Goal: Task Accomplishment & Management: Complete application form

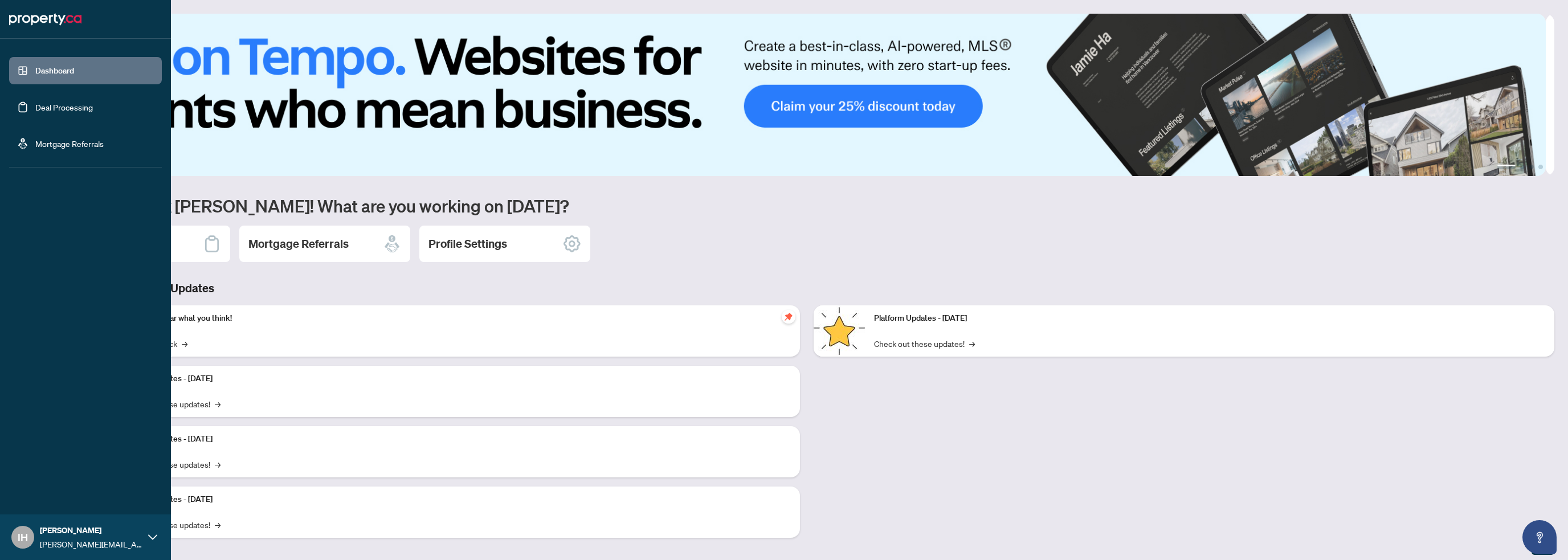
click at [74, 104] on link "Deal Processing" at bounding box center [64, 107] width 58 height 10
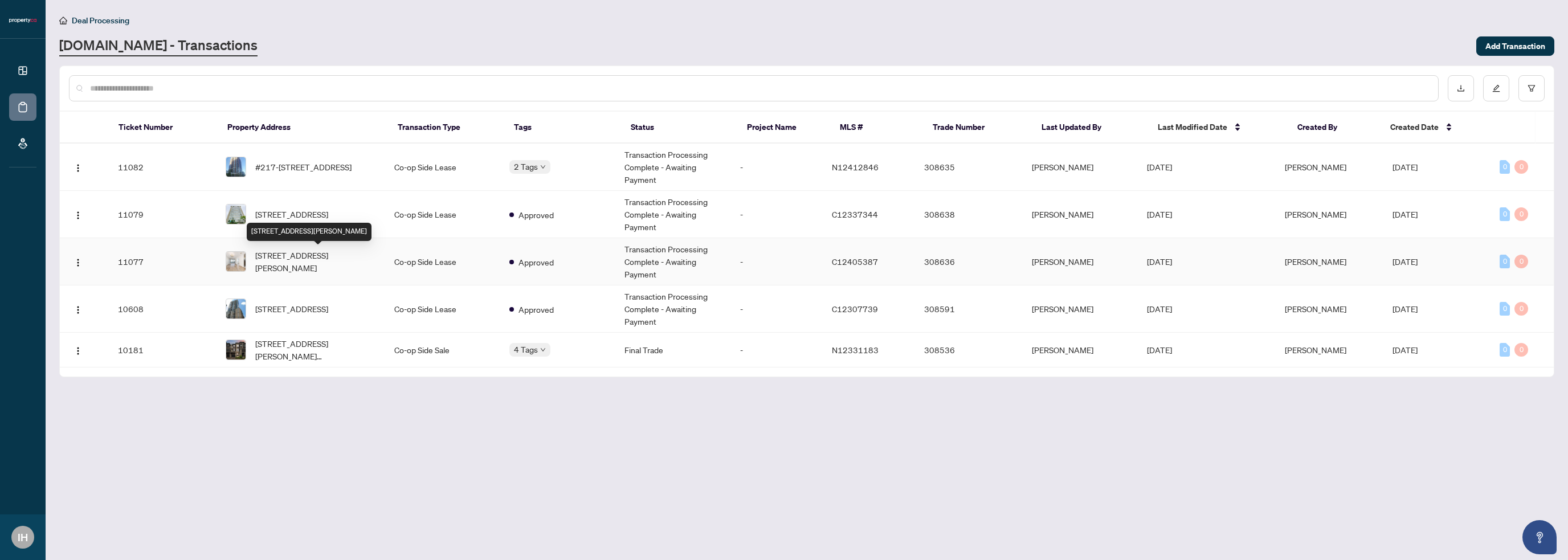
click at [336, 252] on span "[STREET_ADDRESS][PERSON_NAME]" at bounding box center [316, 261] width 121 height 25
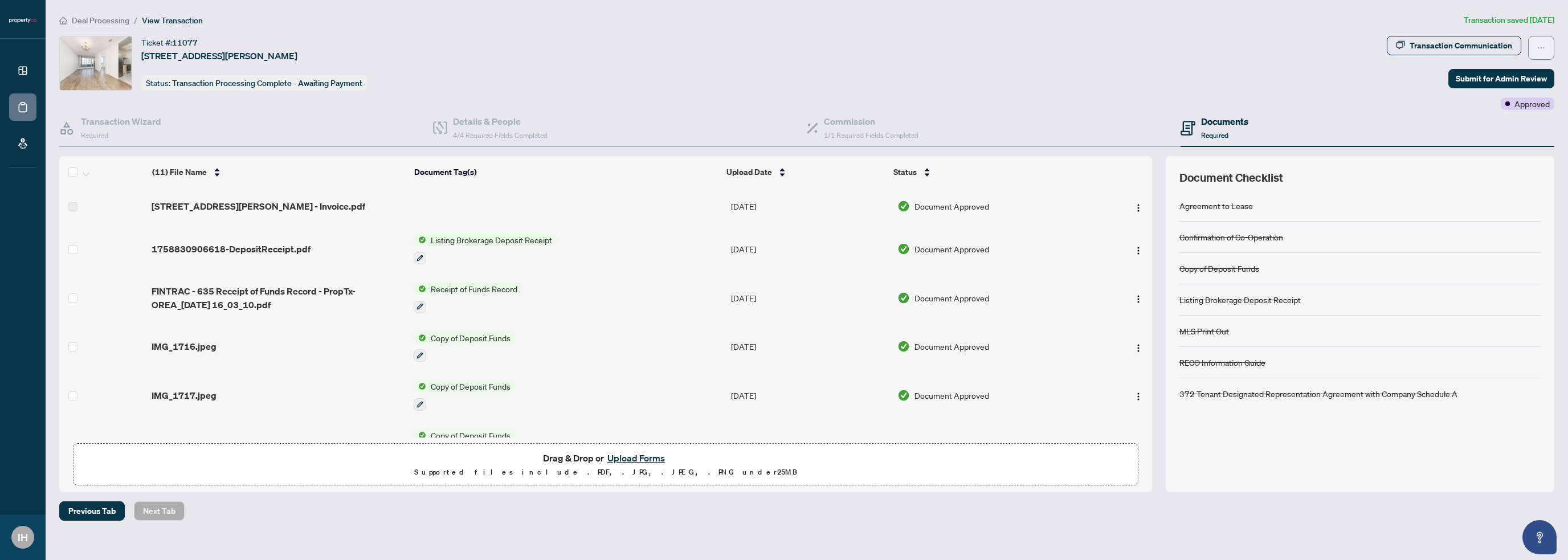
click at [1533, 45] on button "button" at bounding box center [1541, 48] width 26 height 24
click at [1508, 47] on div "Transaction Communication" at bounding box center [1461, 45] width 103 height 18
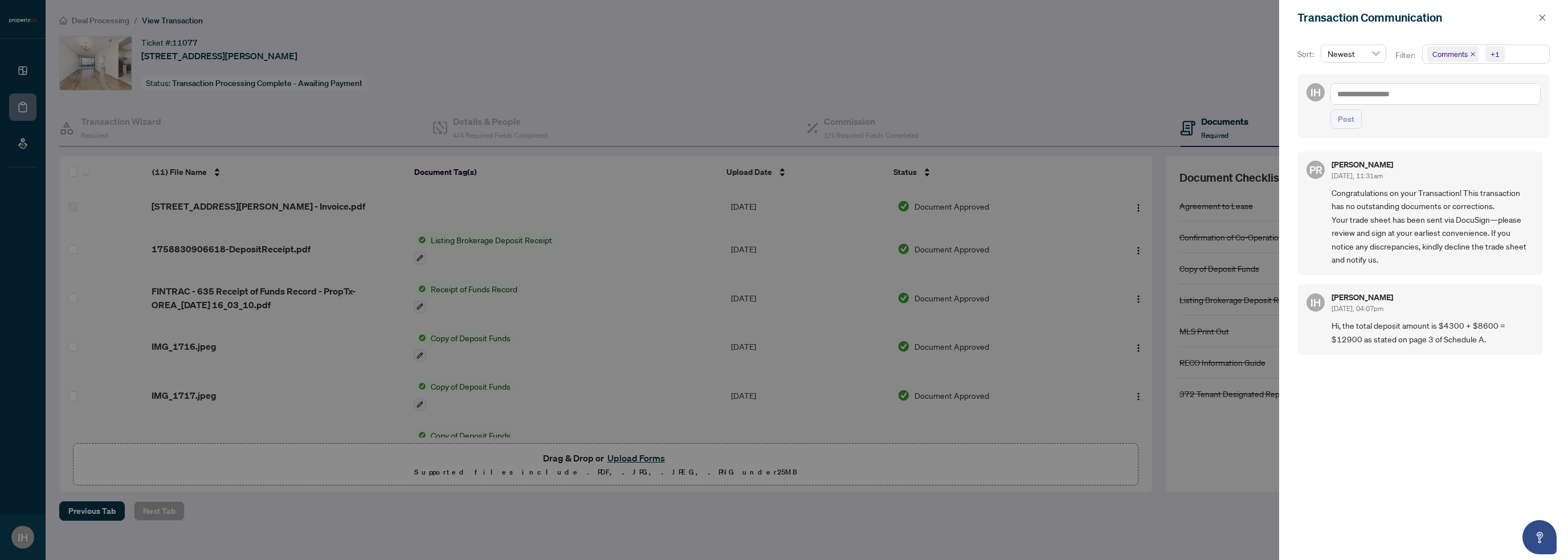
click at [1194, 52] on div at bounding box center [784, 280] width 1568 height 560
click at [1538, 16] on icon "close" at bounding box center [1542, 18] width 8 height 8
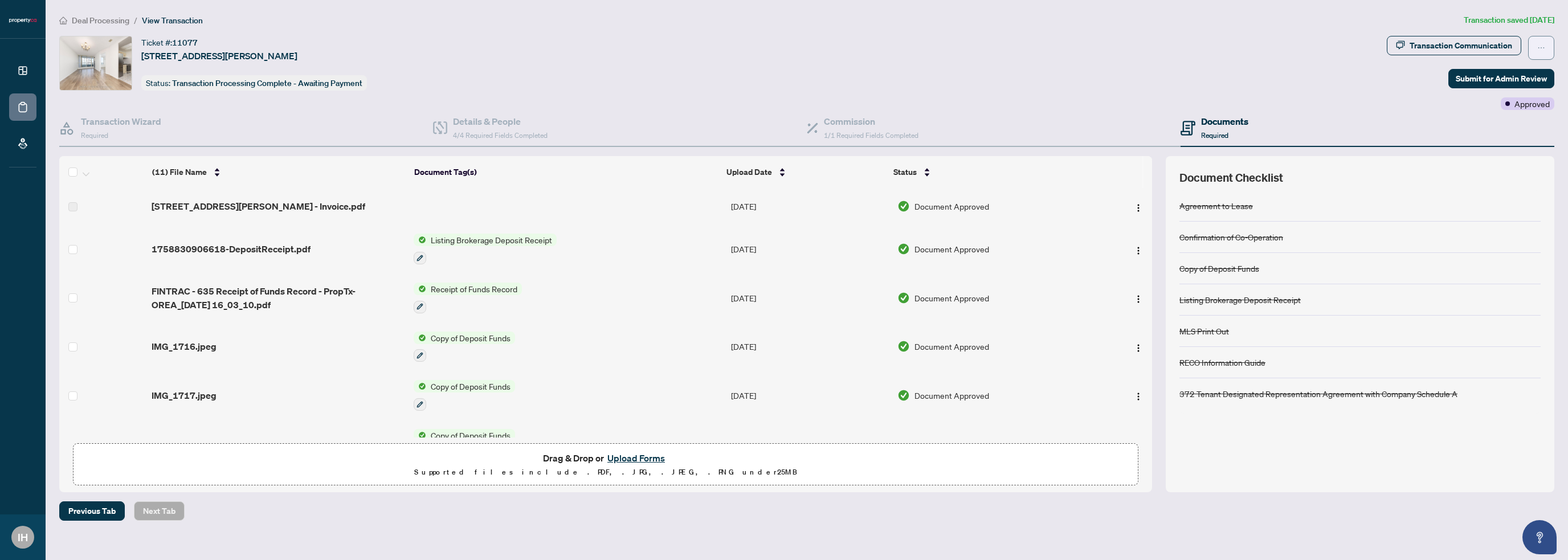
click at [1539, 51] on icon "ellipsis" at bounding box center [1541, 48] width 8 height 8
click at [1522, 76] on span "Transaction Permissions" at bounding box center [1501, 73] width 87 height 13
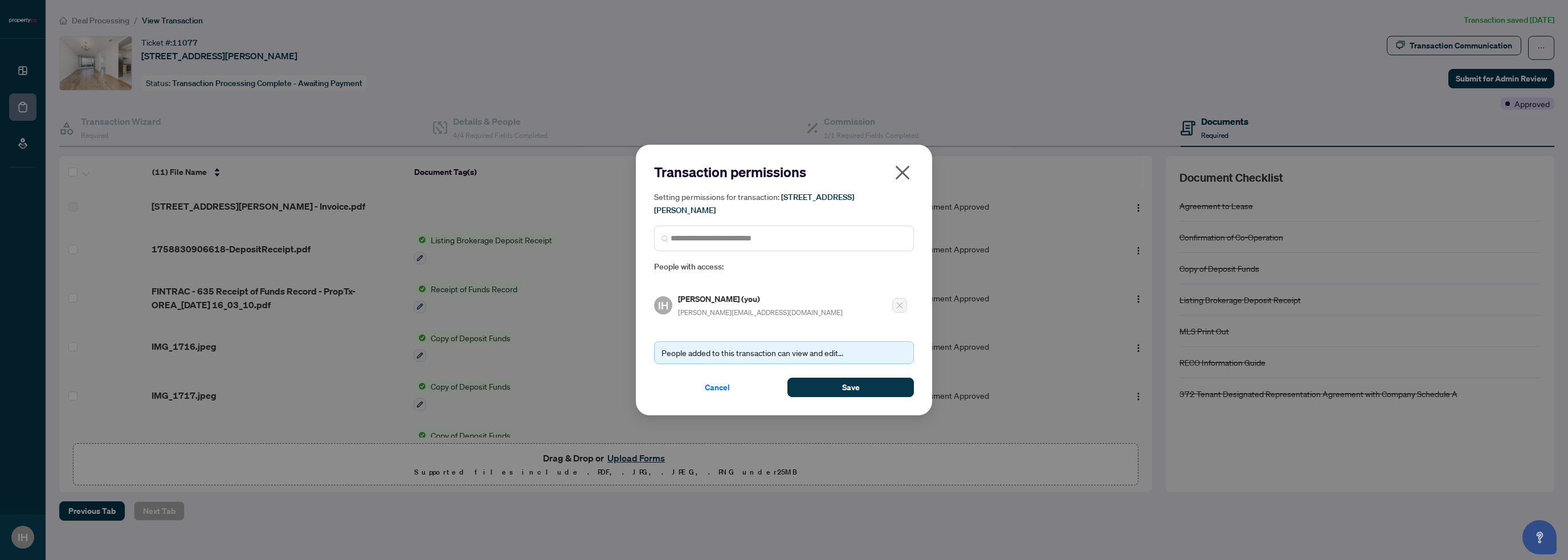
click at [910, 171] on icon "close" at bounding box center [902, 172] width 18 height 18
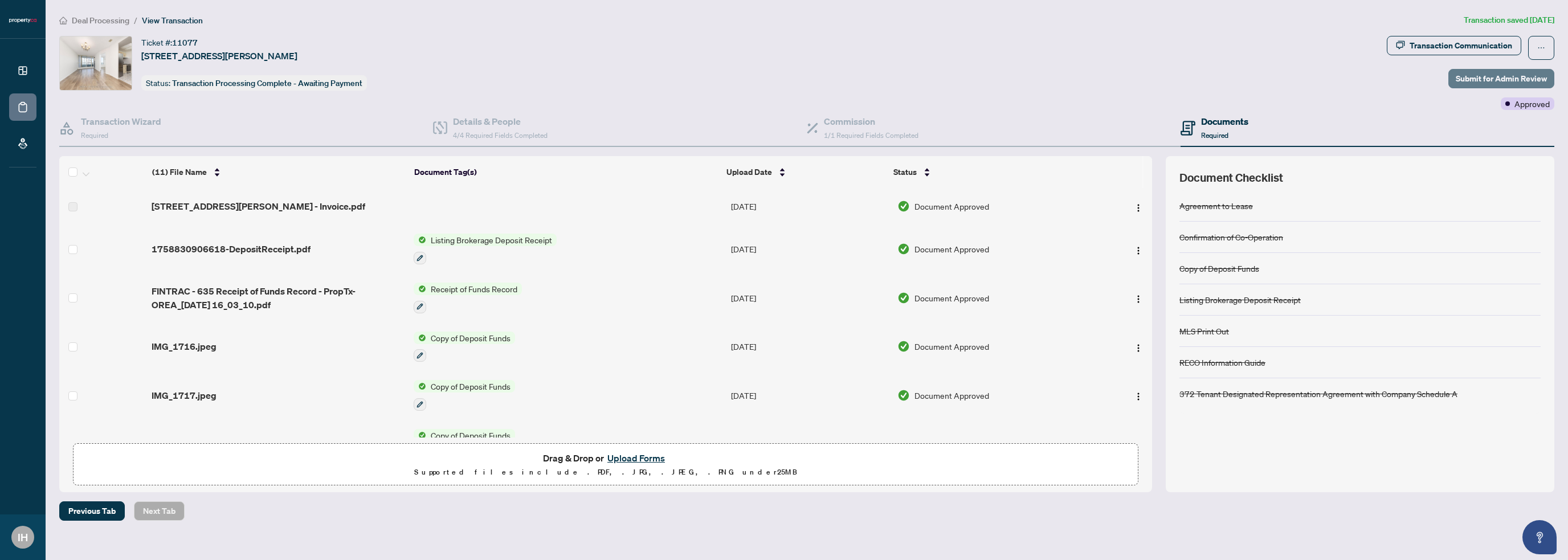
click at [1490, 82] on span "Submit for Admin Review" at bounding box center [1501, 78] width 91 height 18
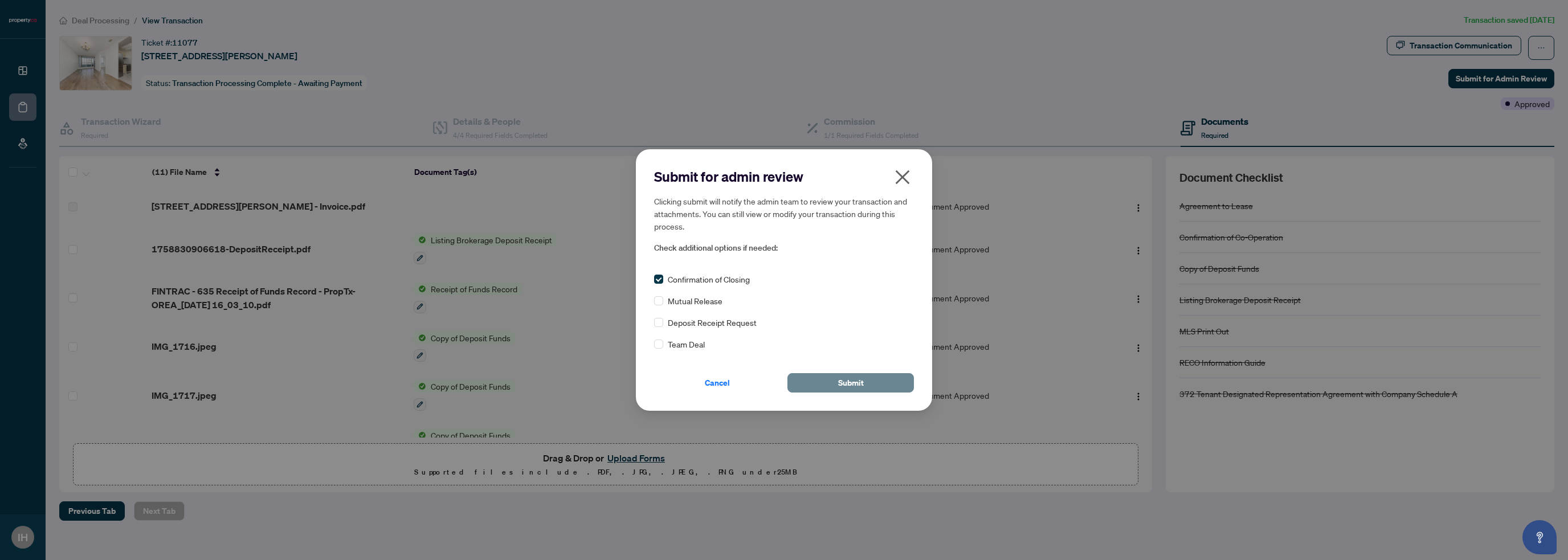
click at [872, 382] on button "Submit" at bounding box center [851, 382] width 127 height 19
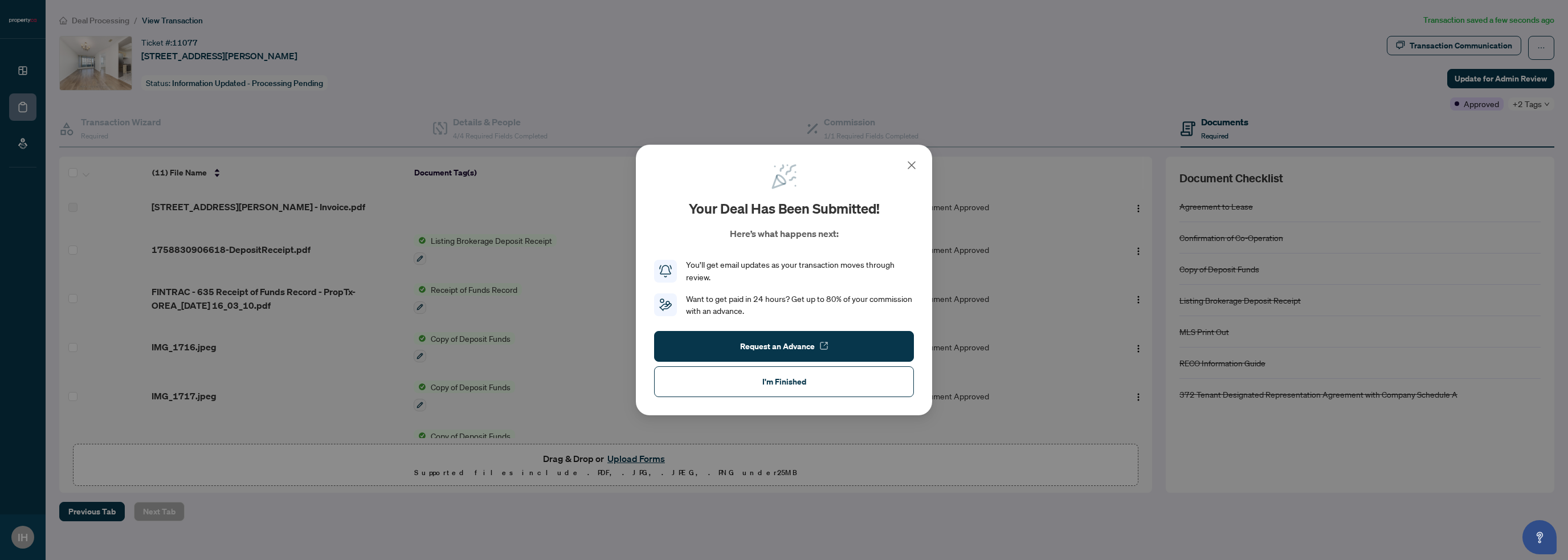
click at [804, 380] on span "I'm Finished" at bounding box center [784, 382] width 44 height 18
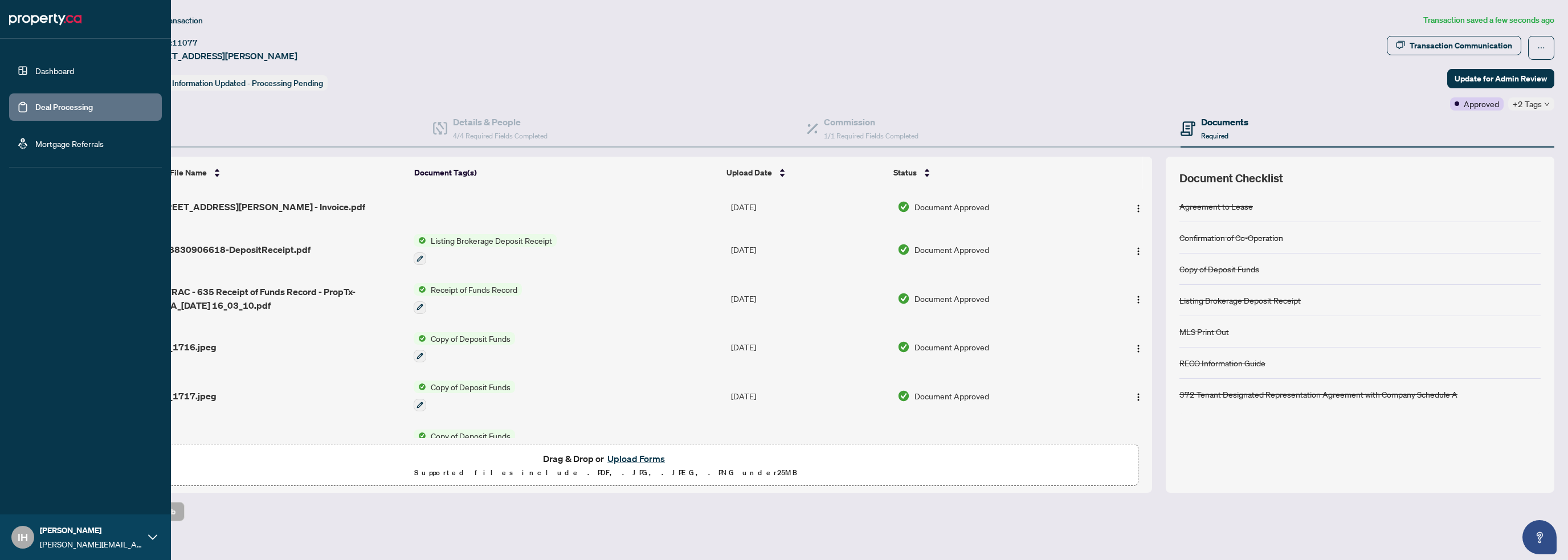
click at [67, 103] on link "Deal Processing" at bounding box center [64, 107] width 58 height 10
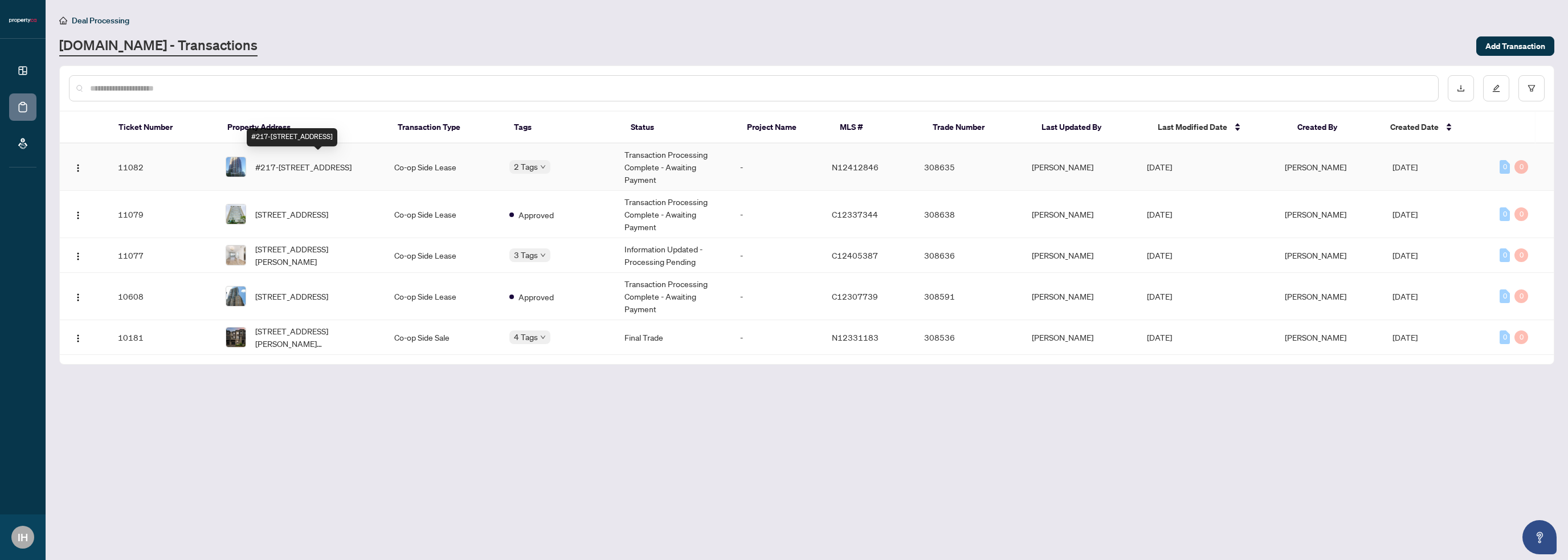
click at [316, 161] on span "#217-[STREET_ADDRESS]" at bounding box center [303, 167] width 96 height 13
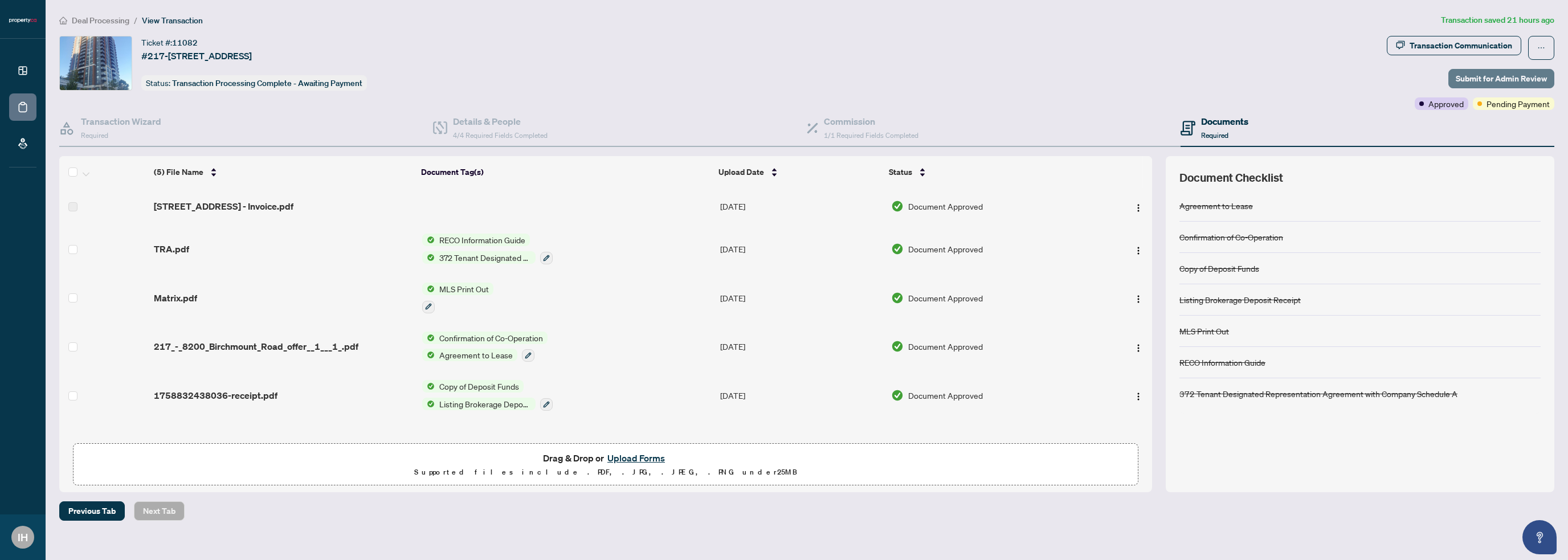
click at [1518, 76] on span "Submit for Admin Review" at bounding box center [1501, 78] width 91 height 18
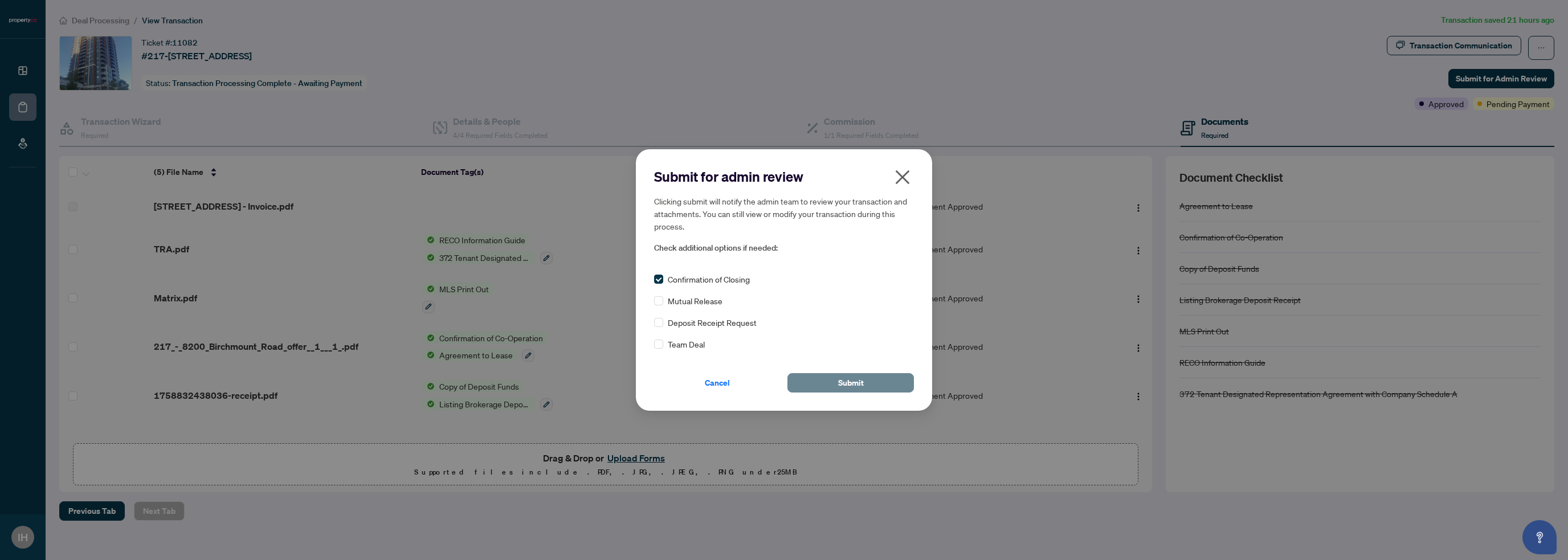
click at [857, 381] on span "Submit" at bounding box center [851, 382] width 26 height 18
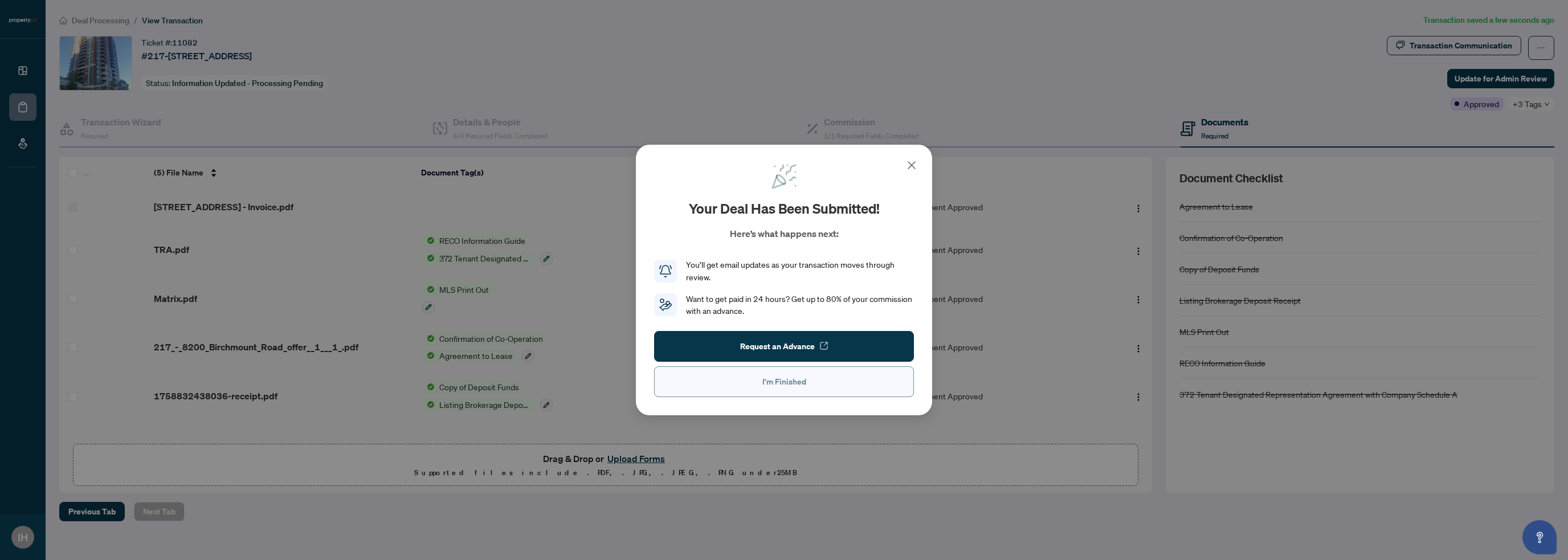
click at [857, 380] on button "I'm Finished" at bounding box center [784, 382] width 260 height 31
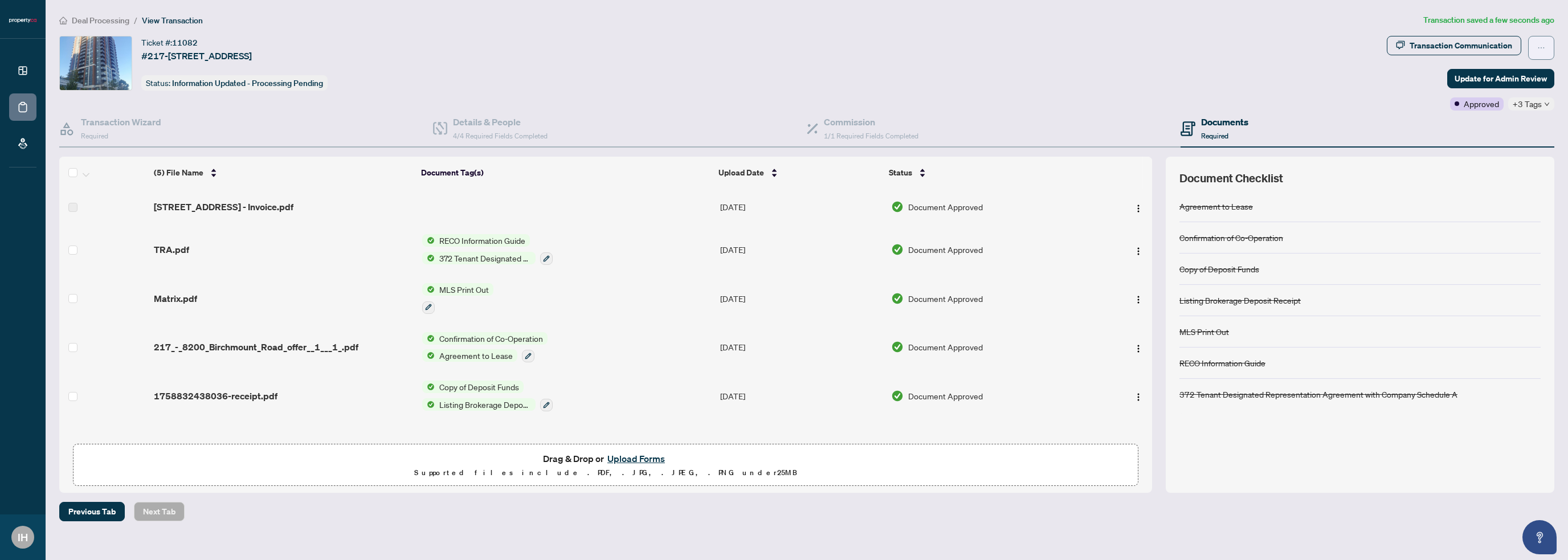
click at [1537, 50] on icon "ellipsis" at bounding box center [1541, 48] width 8 height 8
click at [1537, 48] on icon "ellipsis" at bounding box center [1541, 48] width 8 height 8
